Goal: Check status: Check status

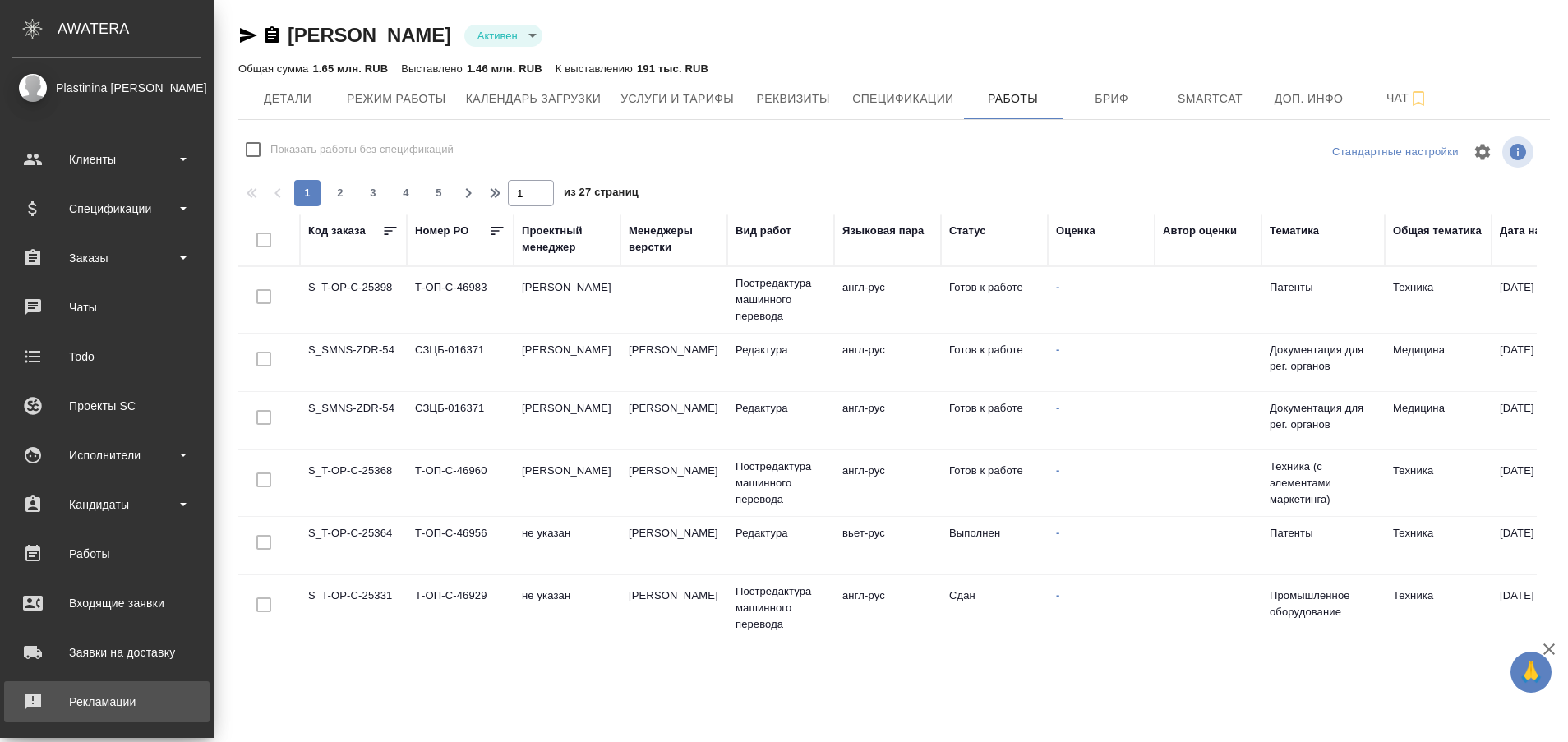
click at [38, 714] on link "Рекламации" at bounding box center [106, 702] width 205 height 41
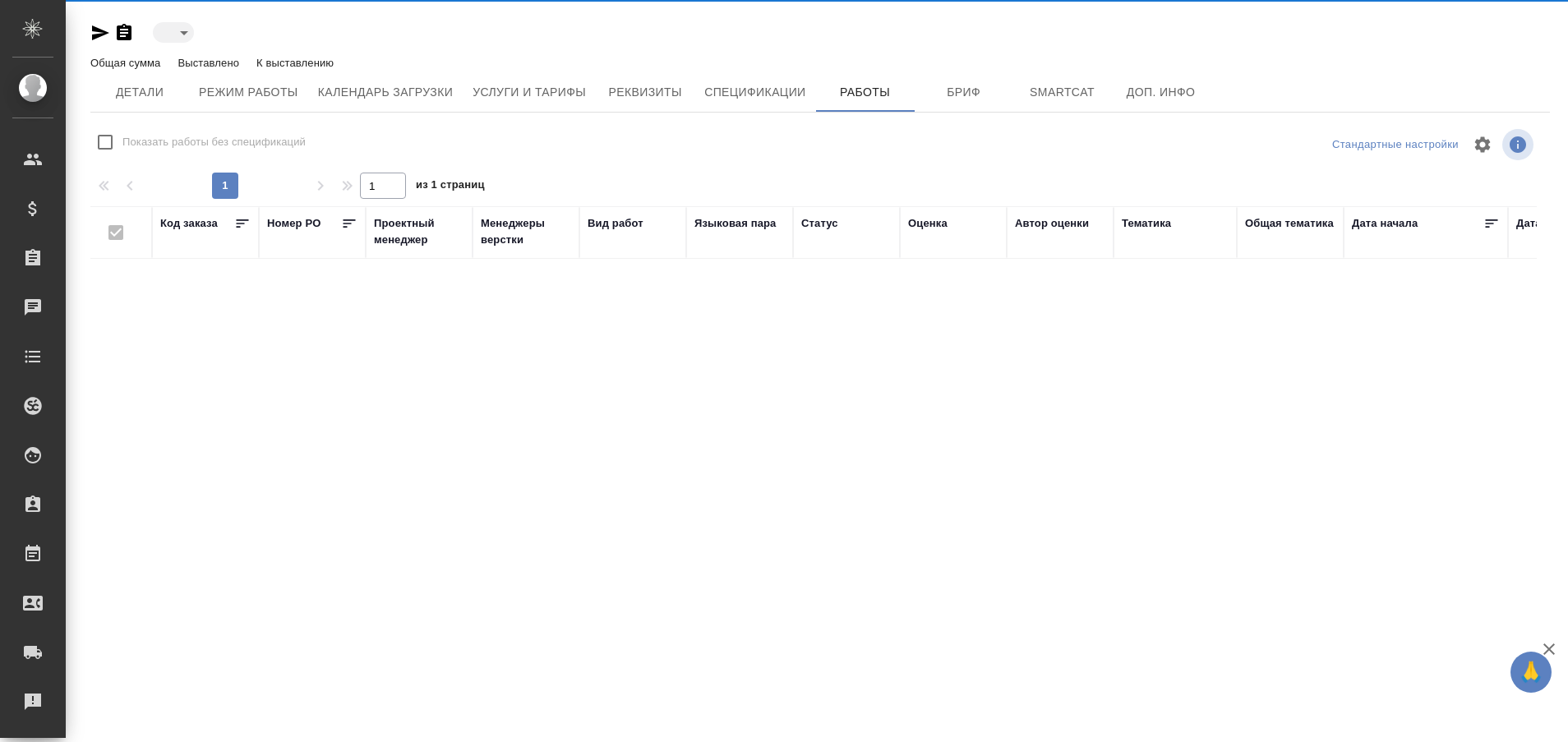
type input "active"
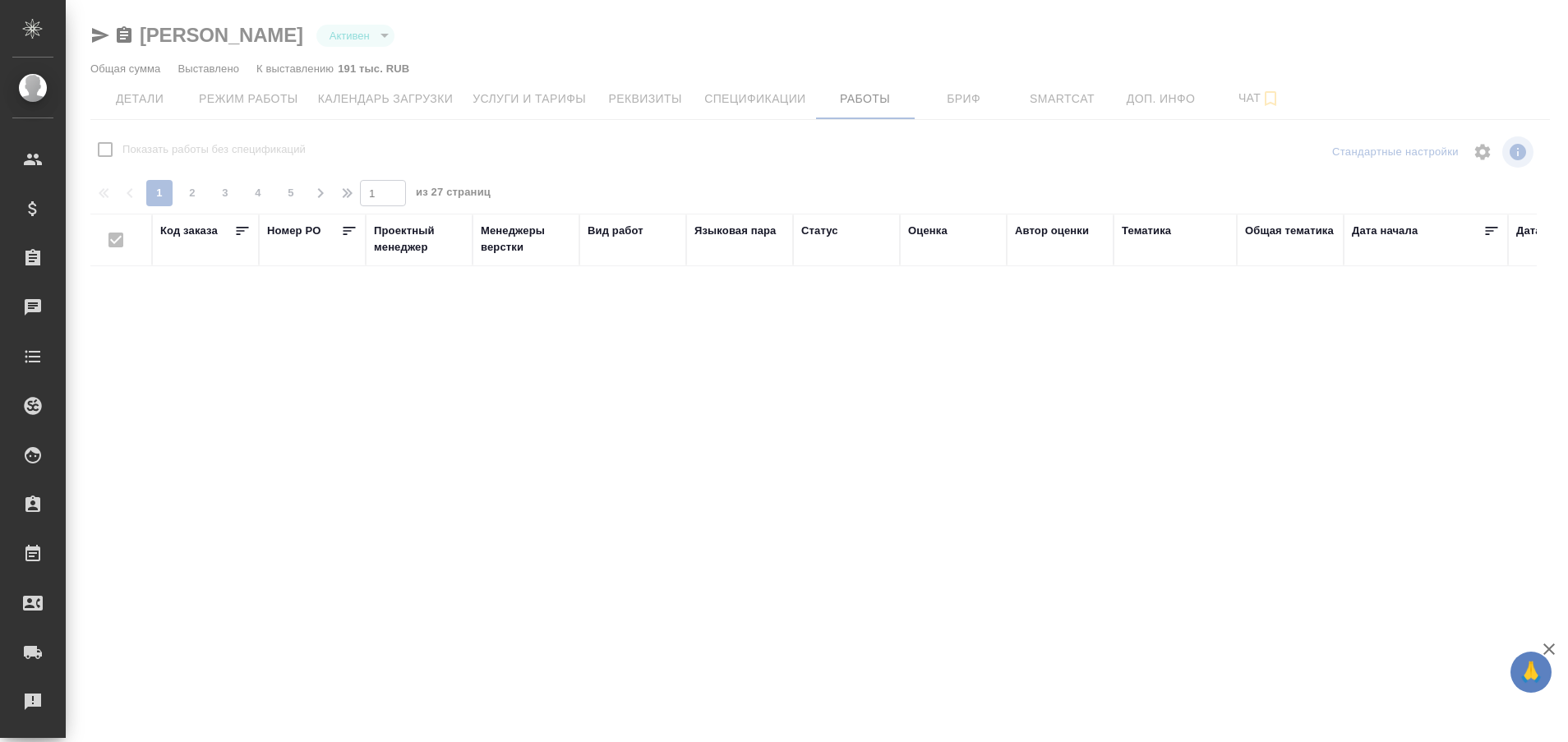
checkbox input "false"
